Goal: Check status: Check status

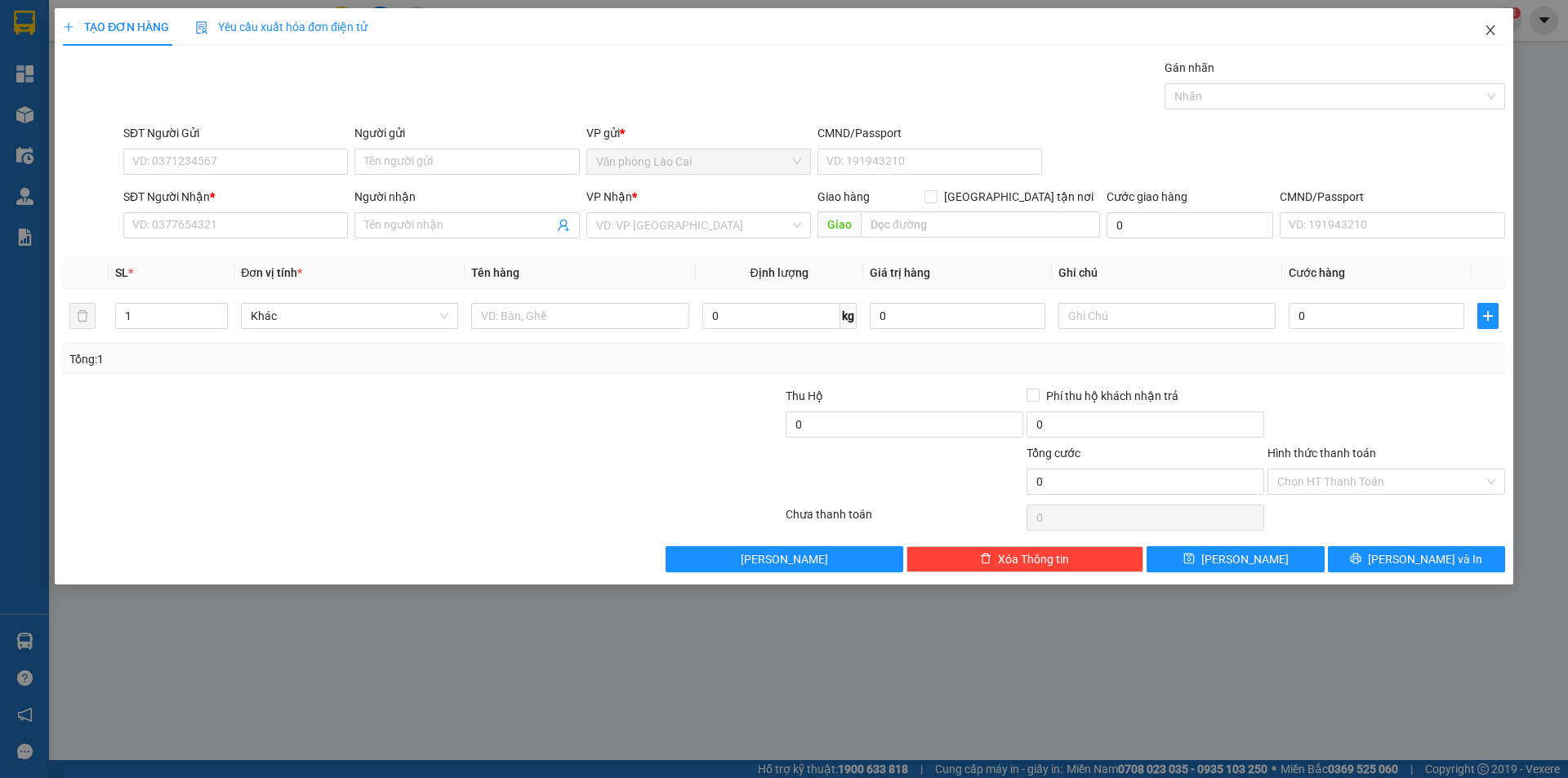
click at [1489, 31] on icon "close" at bounding box center [1491, 30] width 13 height 13
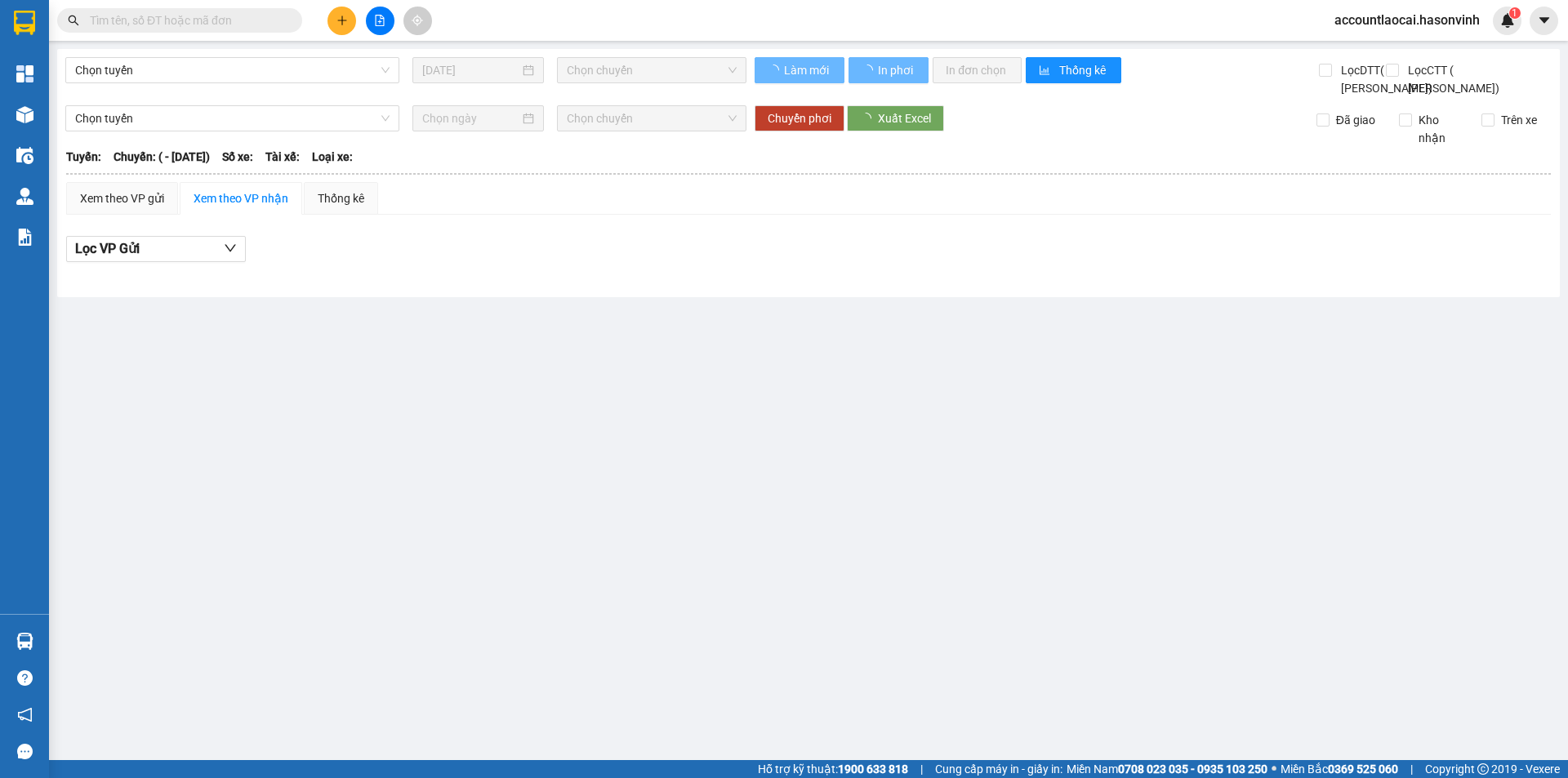
click at [207, 26] on input "text" at bounding box center [186, 20] width 193 height 18
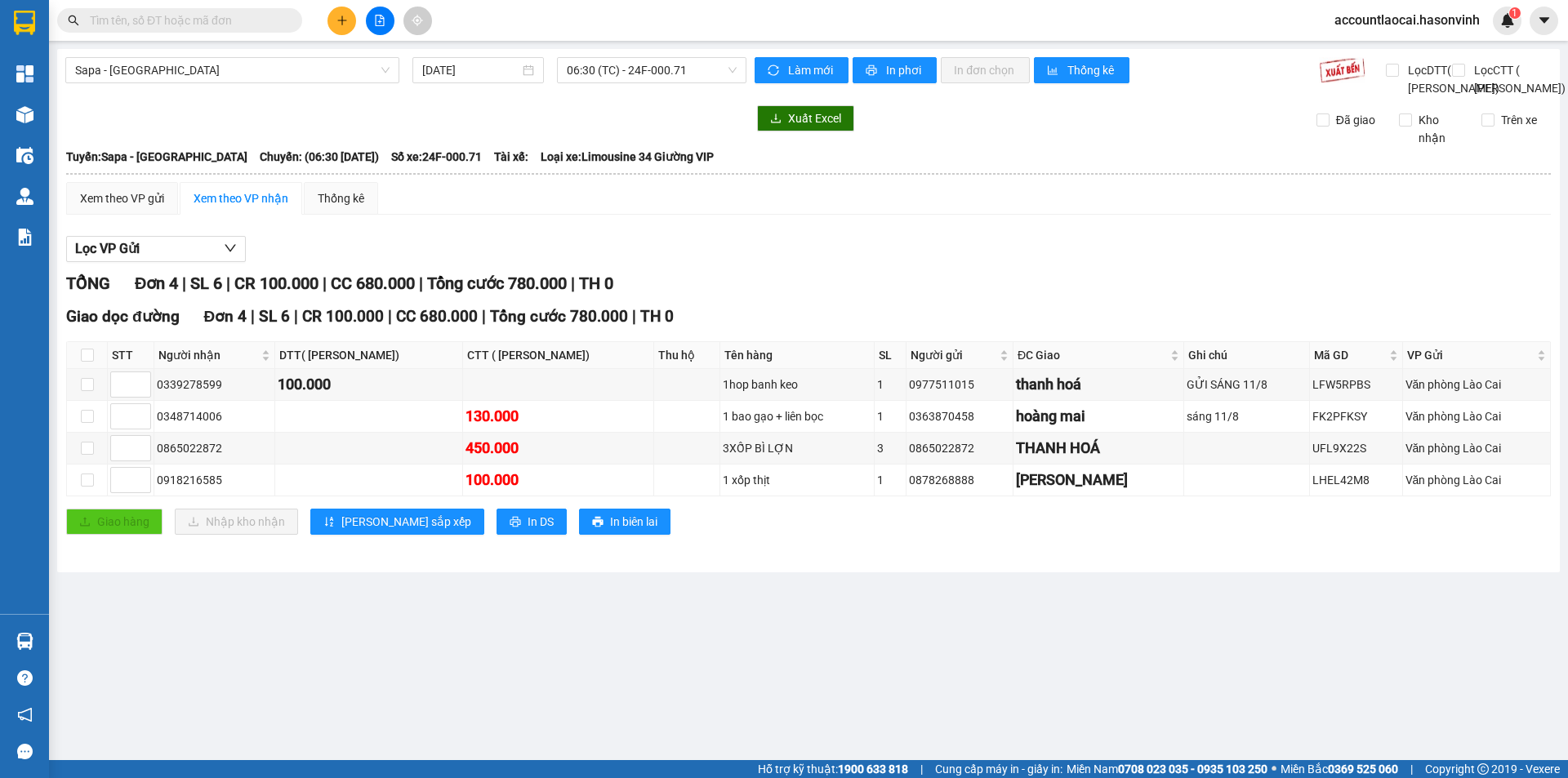
paste input "0981552537"
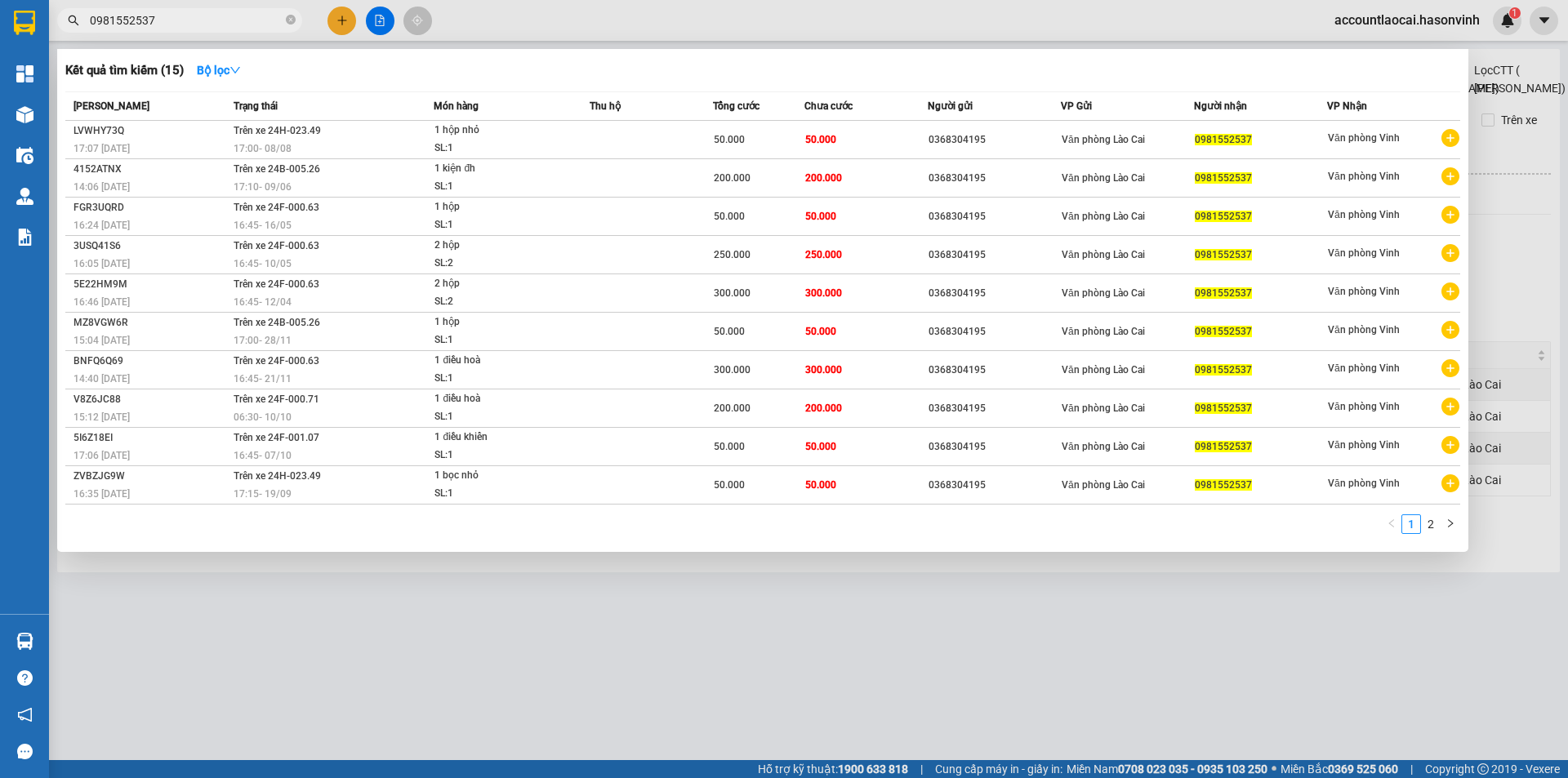
type input "0981552537"
